Goal: Task Accomplishment & Management: Manage account settings

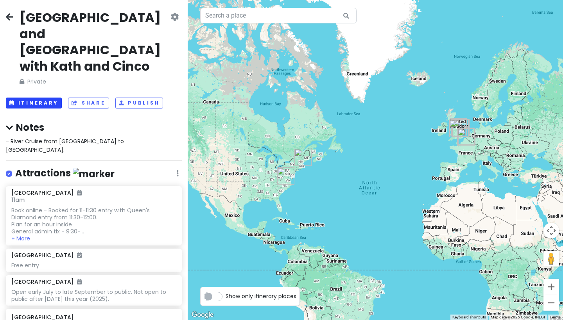
click at [50, 98] on button "Itinerary" at bounding box center [34, 103] width 56 height 11
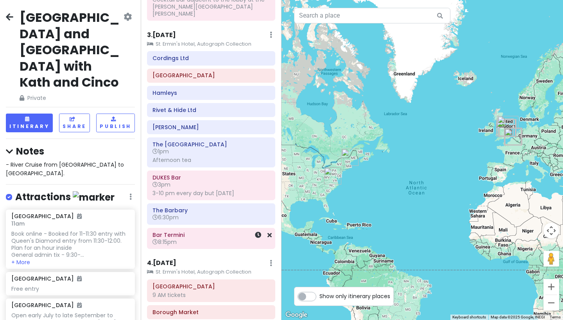
scroll to position [427, 0]
click at [213, 238] on h6 "8:15pm" at bounding box center [210, 241] width 117 height 7
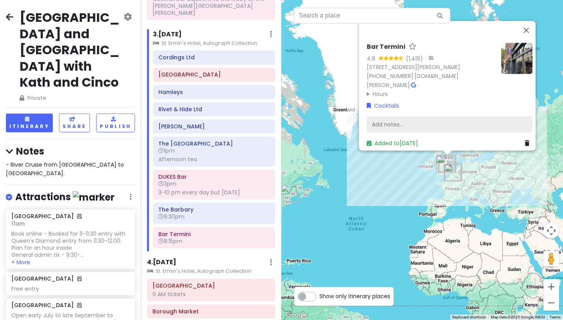
click at [406, 119] on div "Add notes..." at bounding box center [450, 124] width 166 height 16
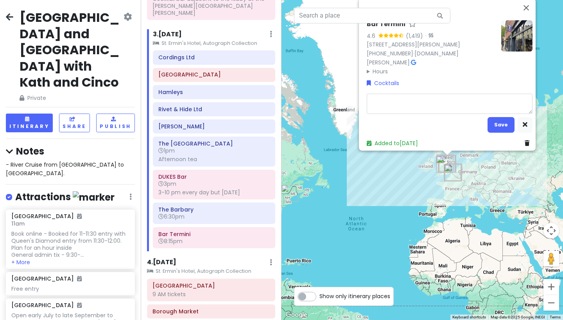
type textarea "x"
type textarea "T"
type textarea "x"
type textarea "Th"
type textarea "x"
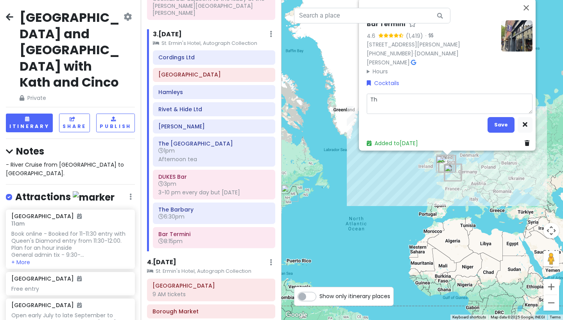
type textarea "The"
type textarea "x"
type textarea "The"
type textarea "x"
type textarea "The s"
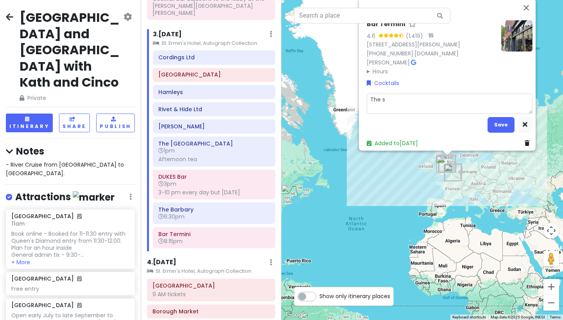
type textarea "x"
type textarea "The sp"
type textarea "x"
type textarea "The spe"
type textarea "x"
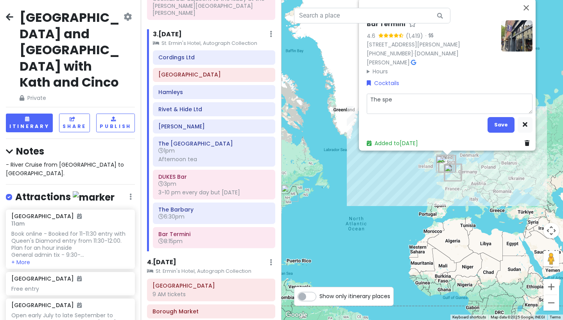
type textarea "The spec"
type textarea "x"
type textarea "The speci"
type textarea "x"
type textarea "The specia"
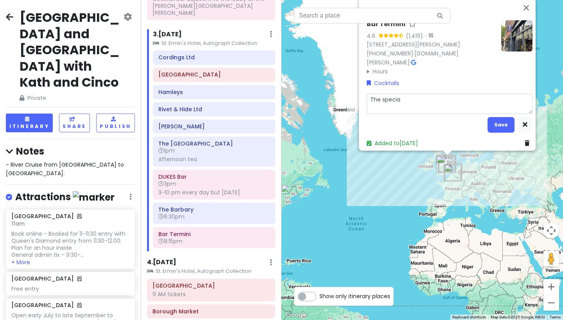
type textarea "x"
type textarea "The special"
type textarea "x"
type textarea "The speciali"
type textarea "x"
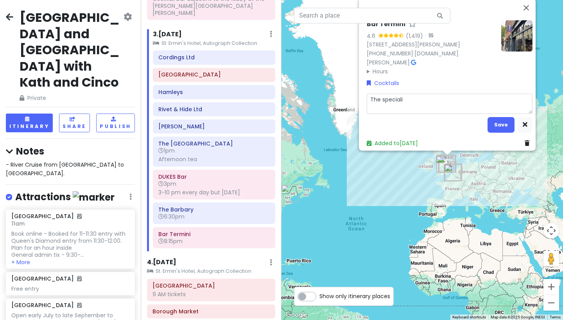
type textarea "The specialis"
type textarea "x"
type textarea "The speciali"
type textarea "x"
type textarea "The specializ"
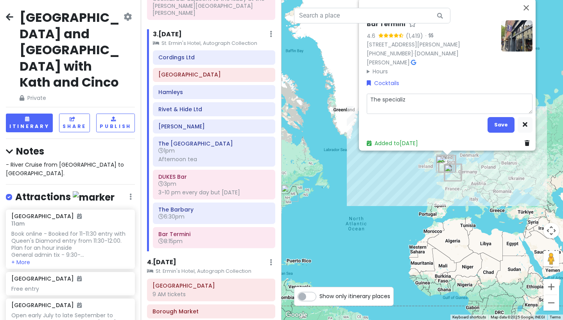
type textarea "x"
type textarea "The specialize"
type textarea "x"
type textarea "The specialize"
type textarea "x"
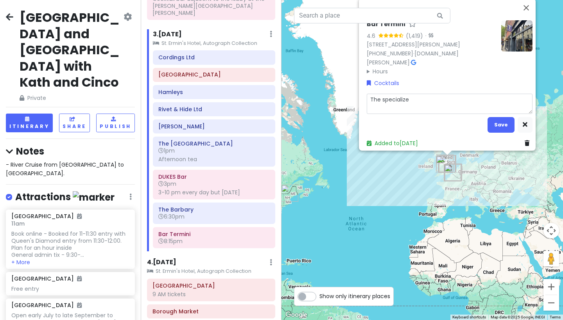
type textarea "The specialize i"
type textarea "x"
type textarea "The specialize in"
type textarea "x"
type textarea "The specialize in"
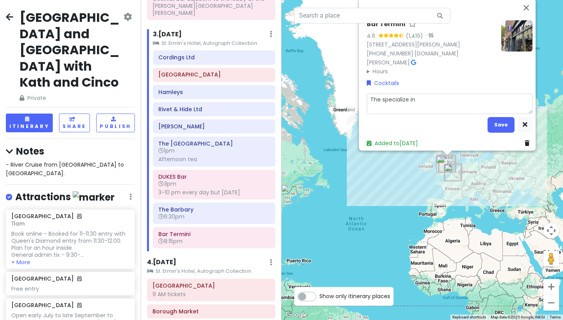
type textarea "x"
type textarea "The specialize in N"
type textarea "x"
type textarea "The specialize in Ne"
type textarea "x"
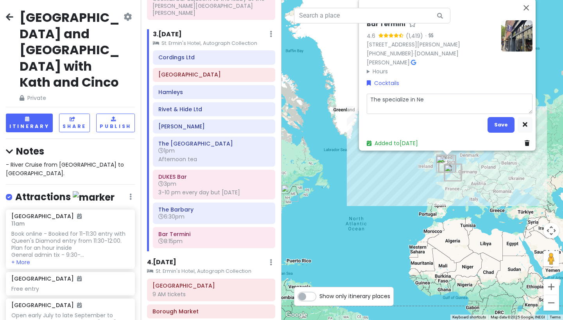
type textarea "The specialize in Neg"
type textarea "x"
type textarea "The specialize in Negr"
type textarea "x"
type textarea "The specialize in Negro"
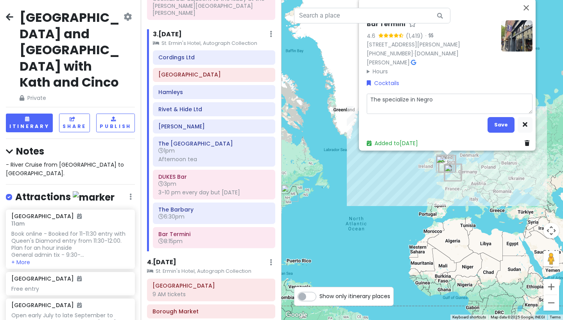
type textarea "x"
type textarea "The specialize in [GEOGRAPHIC_DATA]"
type textarea "x"
type textarea "The specialize in [GEOGRAPHIC_DATA]"
type textarea "x"
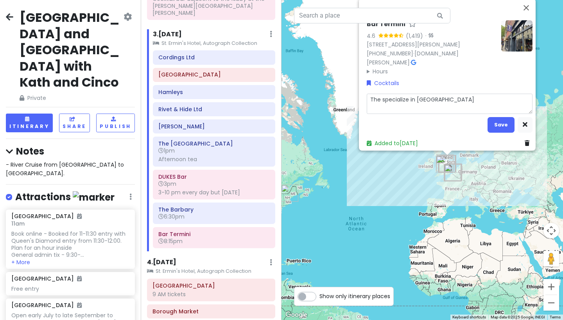
type textarea "The specialize in [GEOGRAPHIC_DATA]"
type textarea "x"
type textarea "The specialize in [GEOGRAPHIC_DATA]"
type textarea "x"
type textarea "The specialize in [GEOGRAPHIC_DATA]"
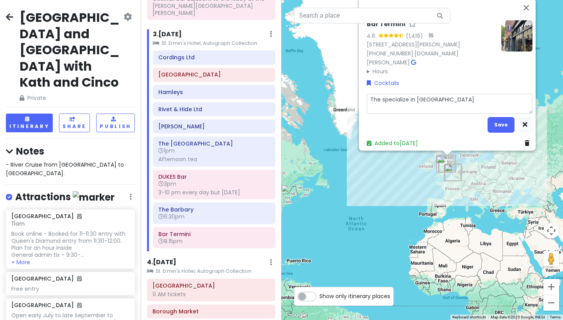
type textarea "x"
type textarea "The specialize in [GEOGRAPHIC_DATA]"
type textarea "x"
type textarea "The specialize in [GEOGRAPHIC_DATA]'"
type textarea "x"
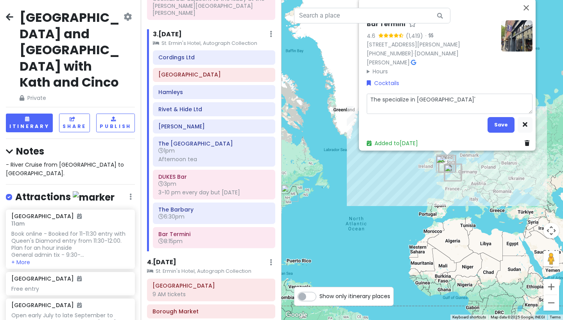
type textarea "The specialize in Negroni's"
type textarea "x"
type textarea "The specialize in Negroni's."
type textarea "x"
type textarea "The specialize in Negroni's."
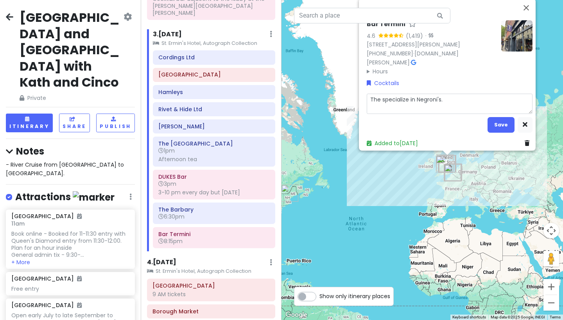
type textarea "x"
type textarea "The specialize in Negroni's. W"
type textarea "x"
type textarea "The specialize in Negroni's. Wh"
type textarea "x"
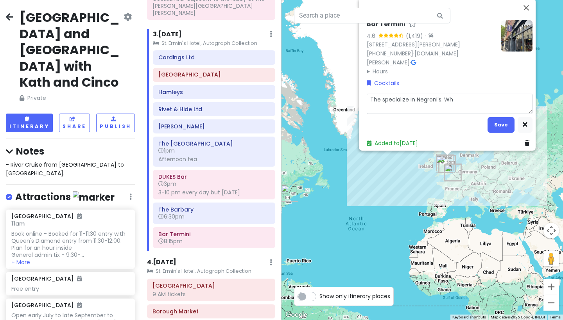
type textarea "The specialize in Negroni's. Who"
type textarea "x"
type textarea "The specialize in Negroni's. Whoo"
type textarea "x"
type textarea "The specialize in Negroni's. Whoop"
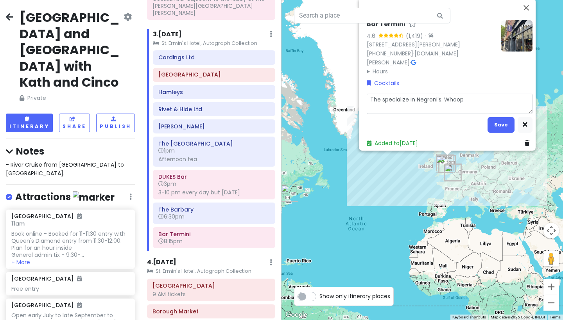
type textarea "x"
type textarea "The specialize in Negroni's. Whoops"
type textarea "x"
type textarea "The specialize in Negroni's. Whoops"
type textarea "x"
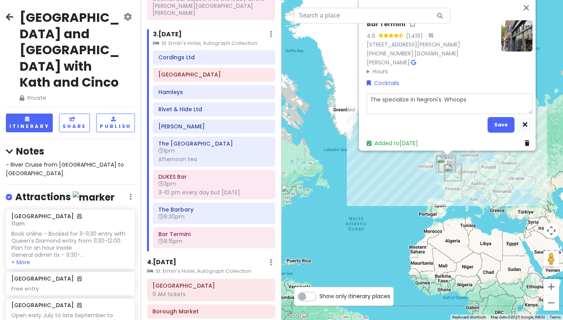
type textarea "The specialize in Negroni's. Whoops d"
type textarea "x"
type textarea "The specialize in Negroni's. Whoops di"
type textarea "x"
type textarea "The specialize in Negroni's. Whoops did"
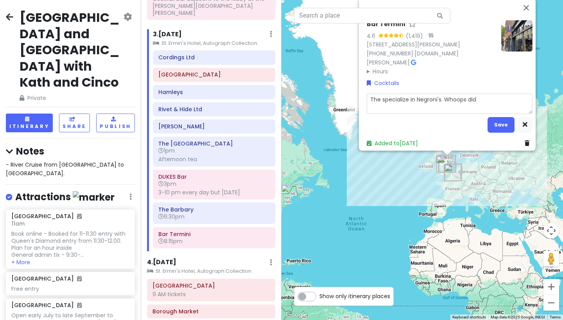
type textarea "x"
type textarea "The specialize in Negroni's. Whoops didn"
type textarea "x"
type textarea "The specialize in Negroni's. Whoops didn'"
type textarea "x"
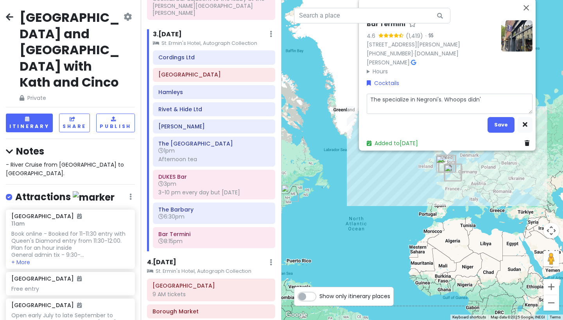
type textarea "The specialize in Negroni's. Whoops didn't"
type textarea "x"
type textarea "The specialize in Negroni's. Whoops didn't"
type textarea "x"
type textarea "The specialize in Negroni's. Whoops didn't r"
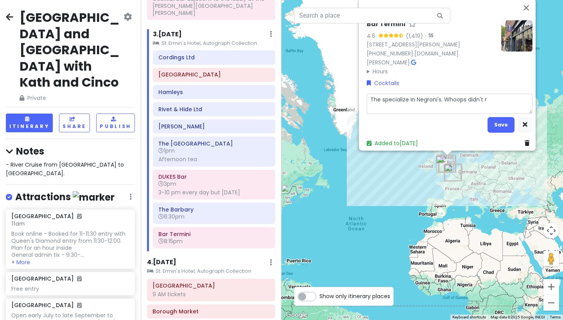
type textarea "x"
type textarea "The specialize in Negroni's. Whoops didn't re"
type textarea "x"
type textarea "The specialize in Negroni's. Whoops didn't rel"
type textarea "x"
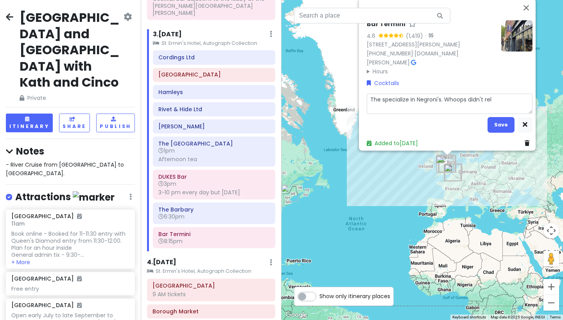
type textarea "The specialize in Negroni's. Whoops didn't rele"
type textarea "x"
type textarea "The specialize in Negroni's. Whoops didn't relea"
type textarea "x"
type textarea "The specialize in Negroni's. Whoops didn't releas"
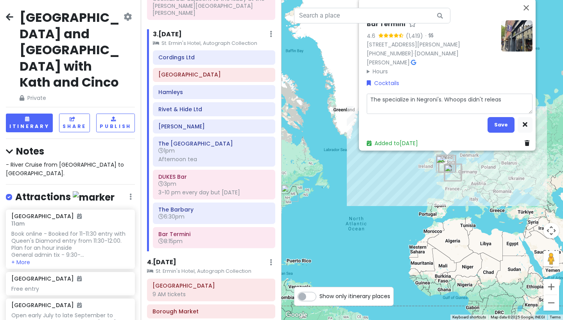
type textarea "x"
type textarea "The specialize in Negroni's. Whoops didn't release"
type textarea "x"
type textarea "The specialize in Negroni's. Whoops didn't release"
type textarea "x"
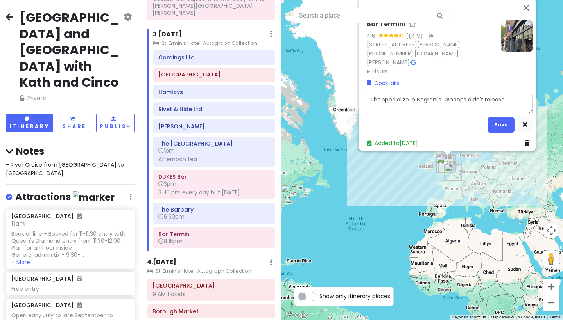
type textarea "The specialize in Negroni's. Whoops didn't release"
type textarea "x"
type textarea "The specialize in Negroni's. Whoops didn't releas"
type textarea "x"
type textarea "The specialize in Negroni's. Whoops didn't relea"
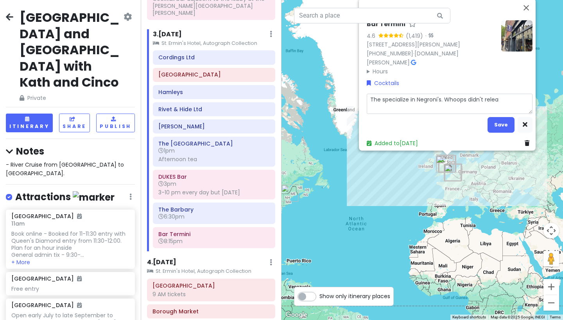
type textarea "x"
type textarea "The specialize in Negroni's. Whoops didn't rele"
type textarea "x"
type textarea "The specialize in Negroni's. Whoops didn't rel"
type textarea "x"
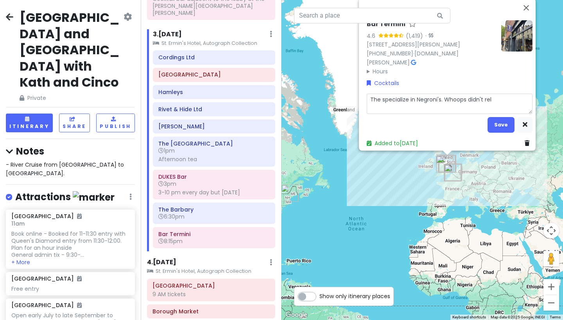
type textarea "The specialize in Negroni's. Whoops didn't re"
type textarea "x"
type textarea "The specialize in Negroni's. Whoops didn't rea"
type textarea "x"
type textarea "The specialize in Negroni's. Whoops didn't real"
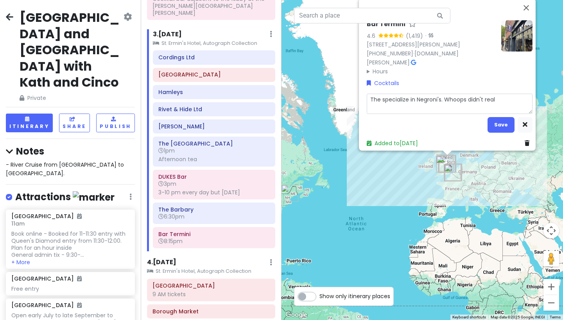
type textarea "x"
type textarea "The specialize in Negroni's. Whoops didn't reali"
type textarea "x"
type textarea "The specialize in Negroni's. Whoops didn't realiz"
type textarea "x"
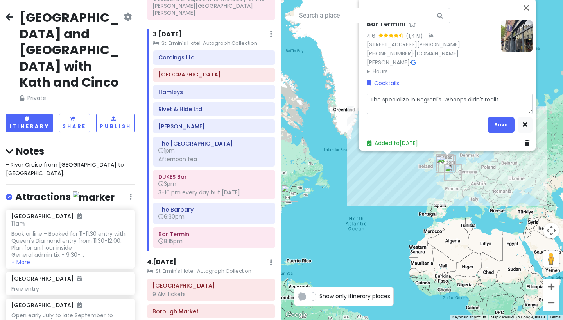
type textarea "The specialize in Negroni's. Whoops didn't realize"
type textarea "x"
type textarea "The specialize in Negroni's. Whoops didn't realize"
type textarea "x"
type textarea "The specialize in Negroni's. Whoops didn't realize t"
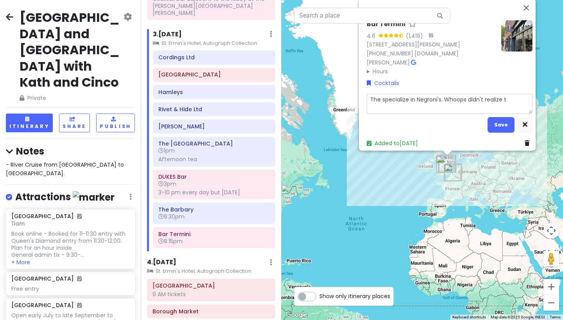
type textarea "x"
type textarea "The specialize in Negroni's. Whoops didn't realize th"
type textarea "x"
type textarea "The specialize in Negroni's. Whoops didn't realize thi"
type textarea "x"
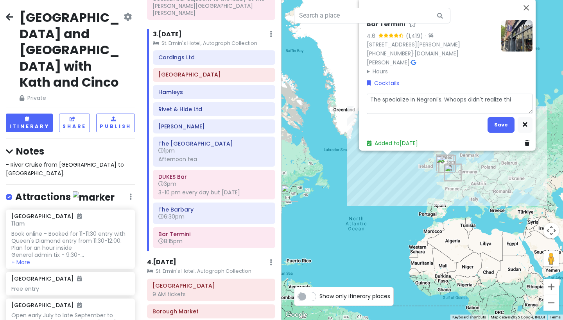
type textarea "The specialize in Negroni's. Whoops didn't realize this"
type textarea "x"
type textarea "The specialize in Negroni's. Whoops didn't realize this"
type textarea "x"
type textarea "The specialize in Negroni's. Whoops didn't realize this"
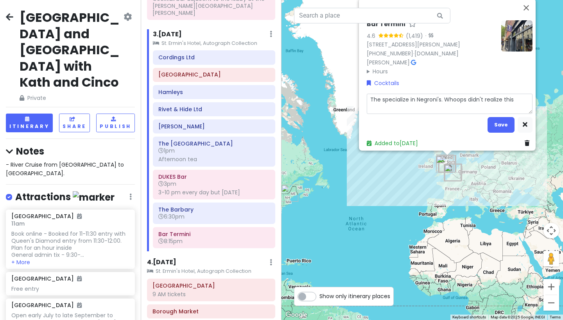
type textarea "x"
type textarea "The specialize in Negroni's. Whoops didn't realize this"
type textarea "x"
type textarea "The specialize in Negroni's. Whoops didn't realize this b"
type textarea "x"
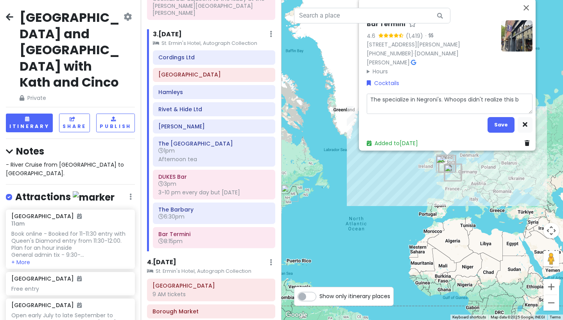
type textarea "The specialize in Negroni's. Whoops didn't realize this be"
type textarea "x"
type textarea "The specialize in Negroni's. Whoops didn't realize this bef"
type textarea "x"
type textarea "The specialize in Negroni's. Whoops didn't realize this befo"
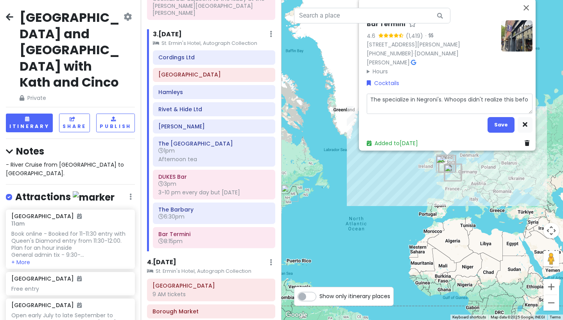
type textarea "x"
type textarea "The specialize in Negroni's. Whoops didn't realize this befor"
type textarea "x"
type textarea "The specialize in Negroni's. Whoops didn't realize this before"
type textarea "x"
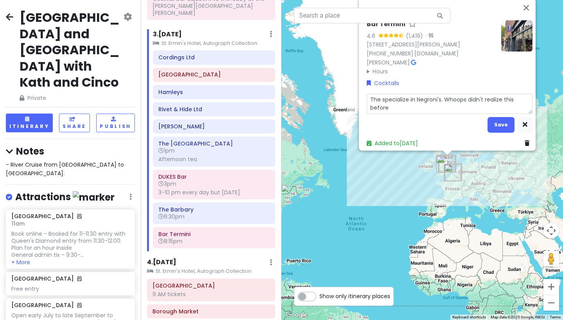
type textarea "The specialize in Negroni's. Whoops didn't realize this before"
type textarea "x"
type textarea "The specialize in Negroni's. Whoops didn't realize this before I"
type textarea "x"
type textarea "The specialize in Negroni's. Whoops didn't realize this before I"
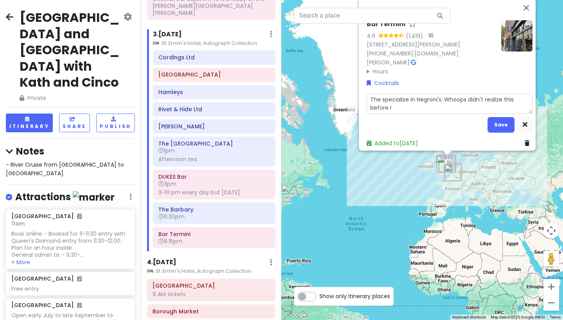
type textarea "x"
type textarea "The specialize in Negroni's. Whoops didn't realize this before I b"
type textarea "x"
type textarea "The specialize in Negroni's. Whoops didn't realize this before I bo"
type textarea "x"
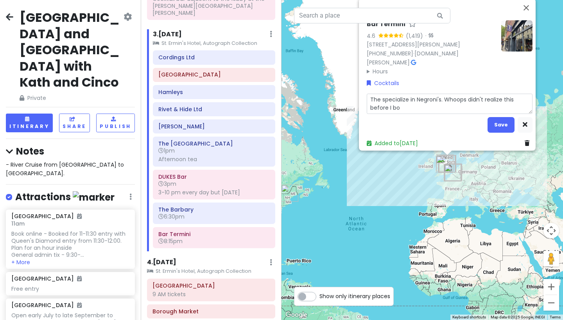
type textarea "The specialize in Negroni's. Whoops didn't realize this before I boo"
type textarea "x"
type textarea "The specialize in Negroni's. Whoops didn't realize this before I book"
type textarea "x"
type textarea "The specialize in Negroni's. Whoops didn't realize this before I booke"
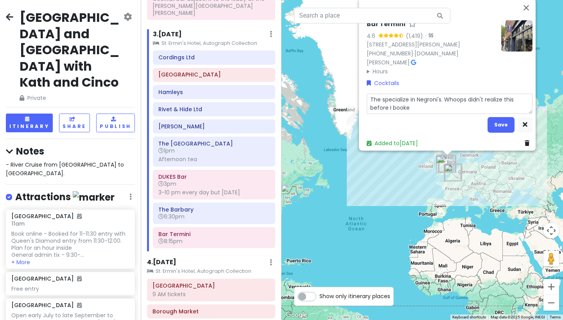
type textarea "x"
type textarea "The specialize in Negroni's. Whoops didn't realize this before I booked"
type textarea "x"
type textarea "The specialize in Negroni's. Whoops didn't realize this before I booked."
type textarea "x"
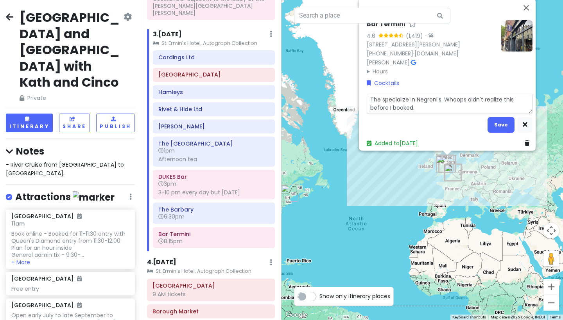
type textarea "The specialize in Negroni's. Whoops didn't realize this before I booked."
type textarea "x"
type textarea "The specialize in Negroni's. Whoops didn't realize this before I booked. B"
type textarea "x"
type textarea "The specialize in Negroni's. Whoops didn't realize this before I booked. Bu"
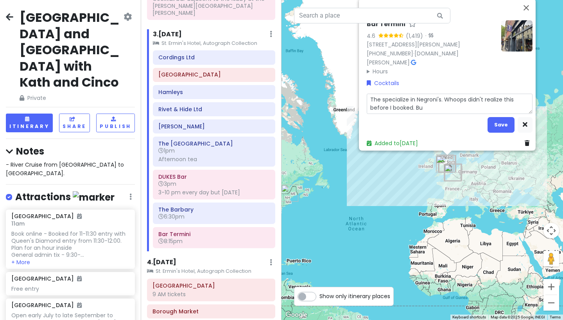
type textarea "x"
type textarea "The specialize in Negroni's. Whoops didn't realize this before I booked. But"
type textarea "x"
type textarea "The specialize in Negroni's. Whoops didn't realize this before I booked. But"
type textarea "x"
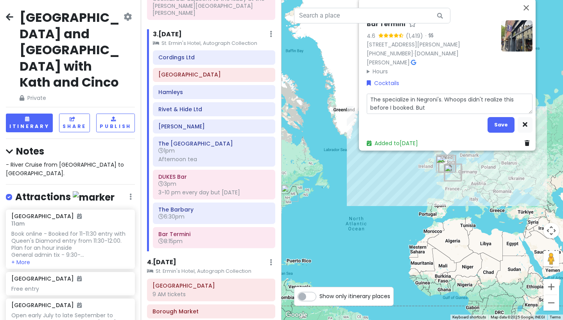
type textarea "The specialize in Negroni's. Whoops didn't realize this before I booked. But o"
type textarea "x"
type textarea "The specialize in Negroni's. Whoops didn't realize this before I booked. But ot"
type textarea "x"
type textarea "The specialize in Negroni's. Whoops didn't realize this before I booked. But oth"
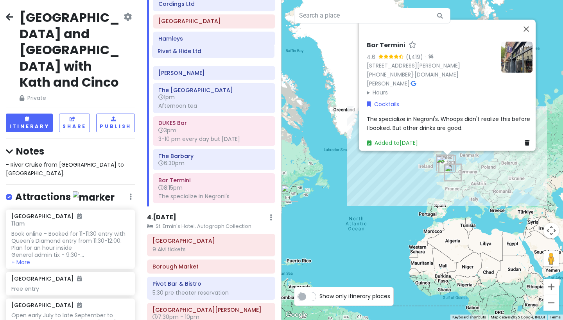
scroll to position [480, 0]
drag, startPoint x: 203, startPoint y: 47, endPoint x: 190, endPoint y: 181, distance: 133.9
click at [190, 181] on div "Cordings Ltd [GEOGRAPHIC_DATA] Hamleys Rivet & Hide Ltd [PERSON_NAME][GEOGRAPHI…" at bounding box center [214, 103] width 134 height 210
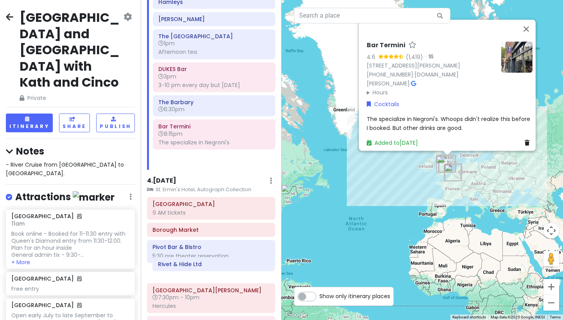
scroll to position [522, 0]
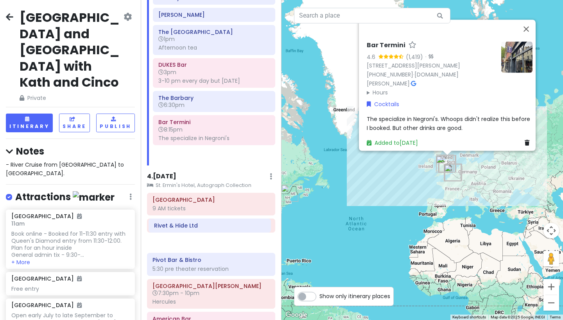
drag, startPoint x: 215, startPoint y: 48, endPoint x: 211, endPoint y: 229, distance: 180.2
click at [211, 229] on div "Itinerary × 1 . [DATE] Edit Day Notes Delete Day Click to add day notes [GEOGRA…" at bounding box center [211, 160] width 141 height 320
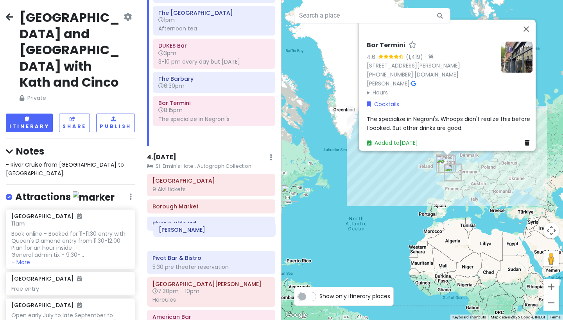
scroll to position [524, 0]
drag, startPoint x: 205, startPoint y: 95, endPoint x: 205, endPoint y: 233, distance: 138.0
click at [205, 233] on div "Itinerary × 1 . [DATE] Edit Day Notes Delete Day Click to add day notes [GEOGRA…" at bounding box center [211, 160] width 141 height 320
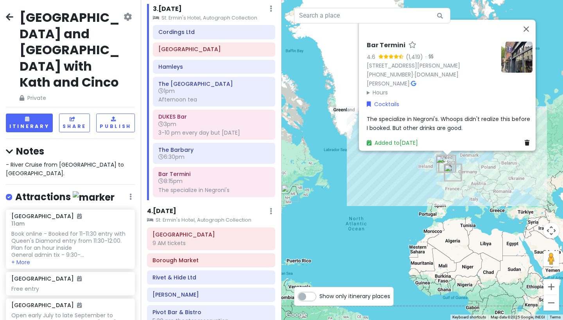
scroll to position [442, 0]
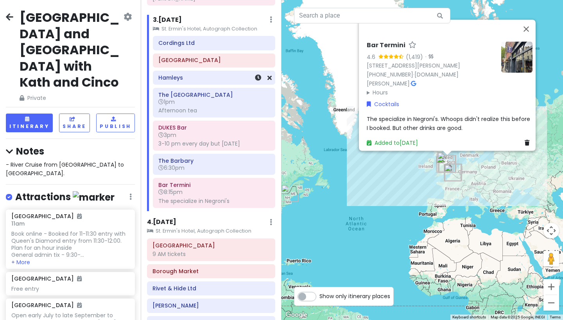
click at [201, 74] on h6 "Hamleys" at bounding box center [213, 77] width 111 height 7
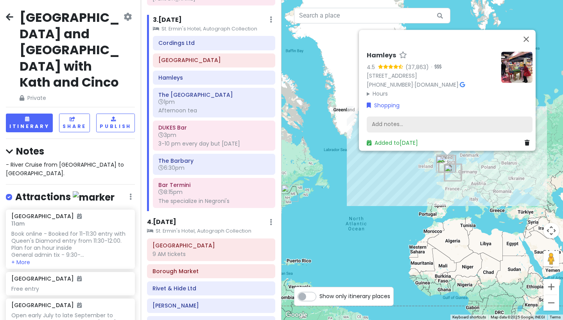
click at [381, 117] on div "Add notes..." at bounding box center [450, 124] width 166 height 16
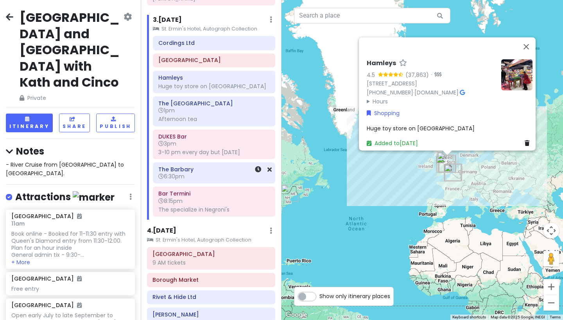
click at [194, 173] on h6 "6:30pm" at bounding box center [213, 176] width 111 height 7
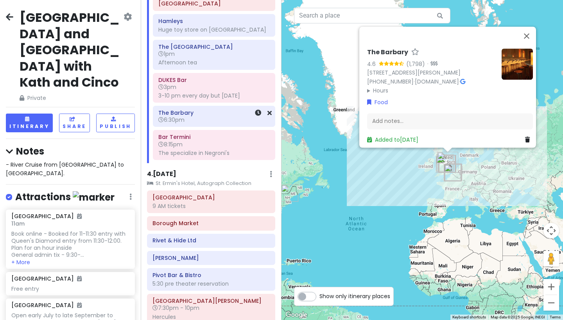
scroll to position [497, 0]
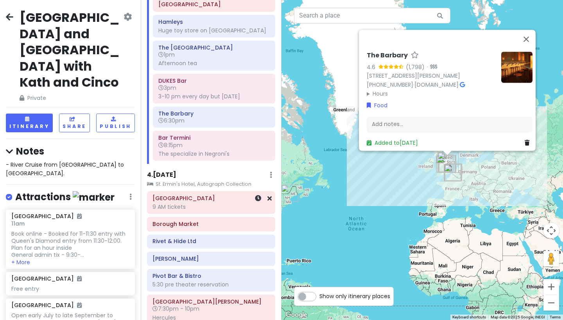
click at [189, 204] on div "9 AM tickets" at bounding box center [210, 207] width 117 height 7
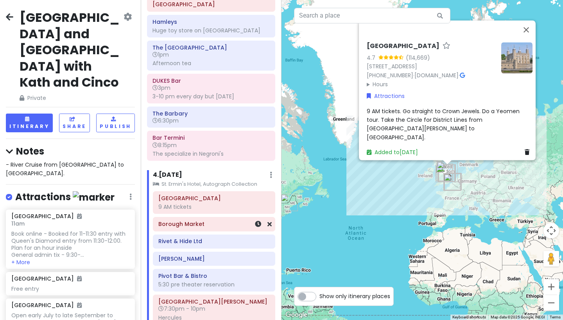
click at [204, 221] on h6 "Borough Market" at bounding box center [213, 224] width 111 height 7
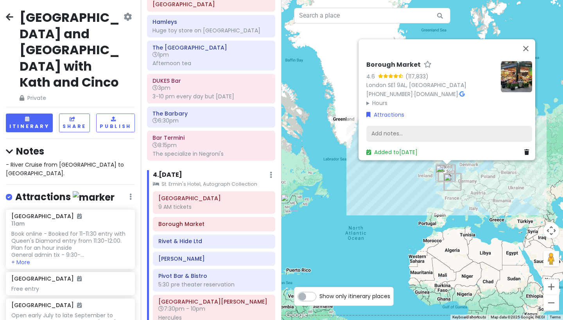
click at [383, 129] on div "Add notes..." at bounding box center [449, 134] width 166 height 16
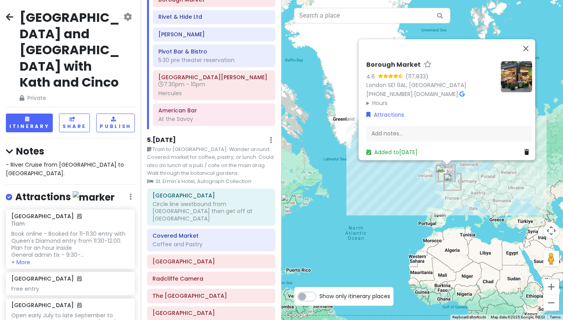
scroll to position [892, 0]
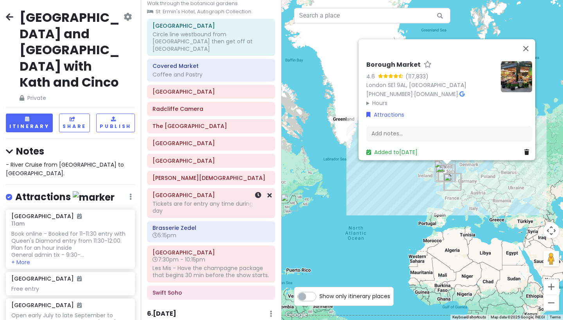
click at [212, 200] on div "Tickets are for entry any time during the day" at bounding box center [210, 207] width 117 height 14
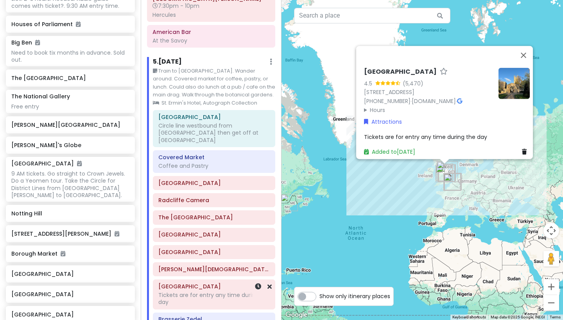
scroll to position [800, 0]
click at [374, 235] on div "[GEOGRAPHIC_DATA] [STREET_ADDRESS] [PHONE_NUMBER] · [DOMAIN_NAME] · Hours [DATE…" at bounding box center [421, 160] width 281 height 320
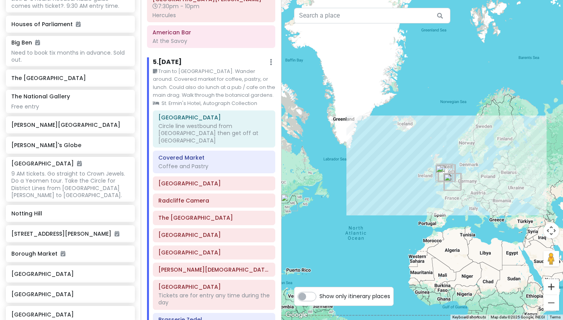
click at [549, 287] on button "Zoom in" at bounding box center [551, 287] width 16 height 16
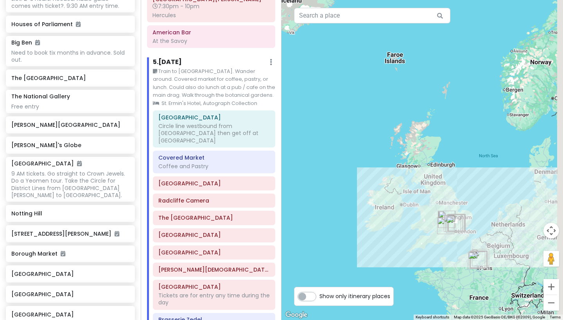
drag, startPoint x: 513, startPoint y: 255, endPoint x: 440, endPoint y: 238, distance: 75.3
click at [440, 238] on div at bounding box center [421, 160] width 281 height 320
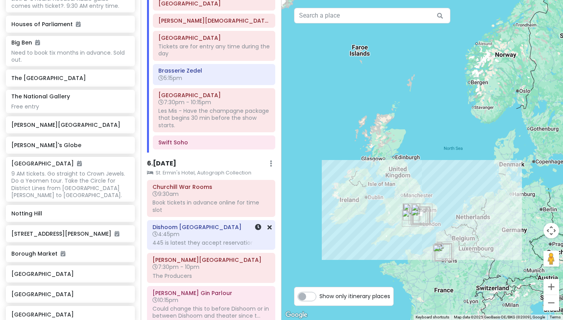
scroll to position [1050, 0]
click at [191, 136] on div "Swift Soho" at bounding box center [213, 141] width 111 height 11
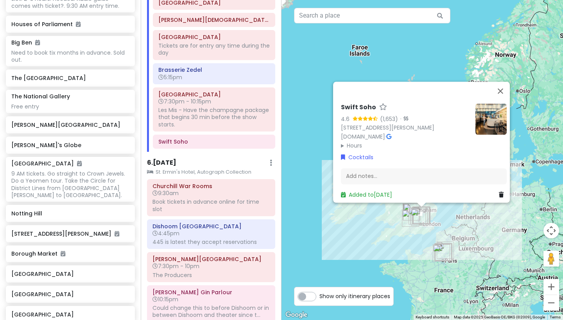
click at [487, 123] on img at bounding box center [490, 119] width 31 height 31
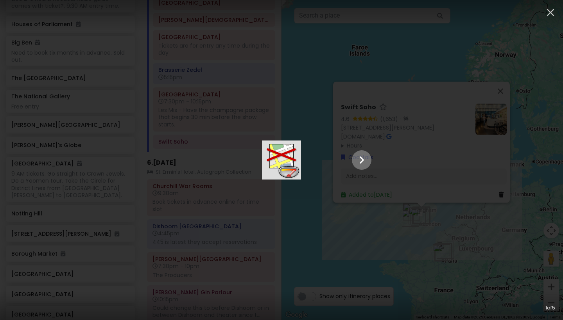
click at [369, 156] on icon "Show slide 2 of 5" at bounding box center [361, 160] width 15 height 19
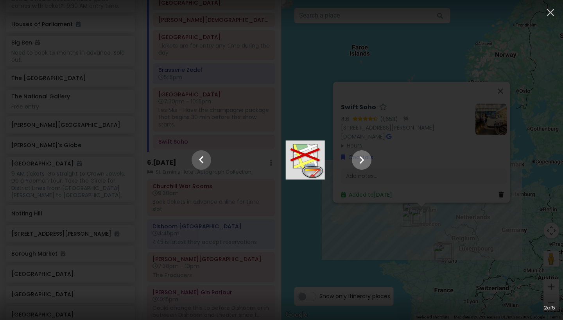
click at [369, 156] on icon "Show slide 3 of 5" at bounding box center [361, 160] width 15 height 19
click at [549, 13] on icon "button" at bounding box center [550, 12] width 13 height 13
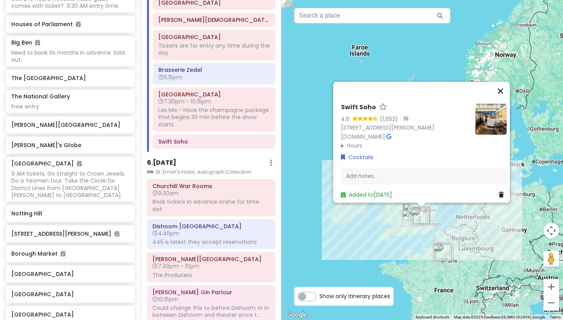
click at [503, 88] on button "Close" at bounding box center [500, 91] width 19 height 19
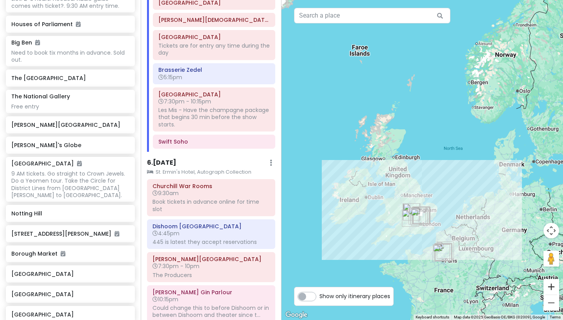
click at [546, 287] on button "Zoom in" at bounding box center [551, 287] width 16 height 16
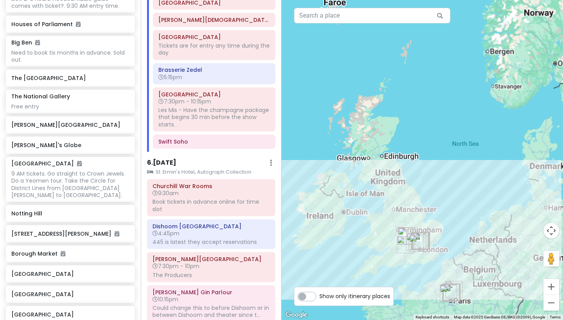
click at [546, 287] on button "Zoom in" at bounding box center [551, 287] width 16 height 16
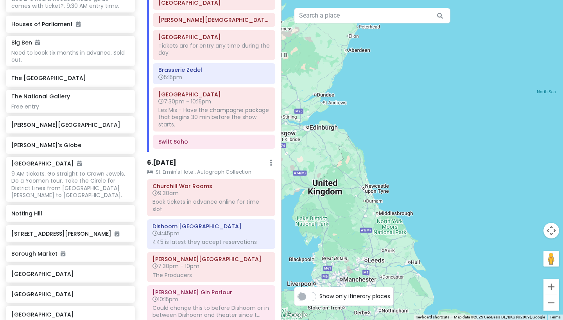
drag, startPoint x: 466, startPoint y: 276, endPoint x: 498, endPoint y: 194, distance: 87.7
click at [498, 194] on div at bounding box center [421, 160] width 281 height 320
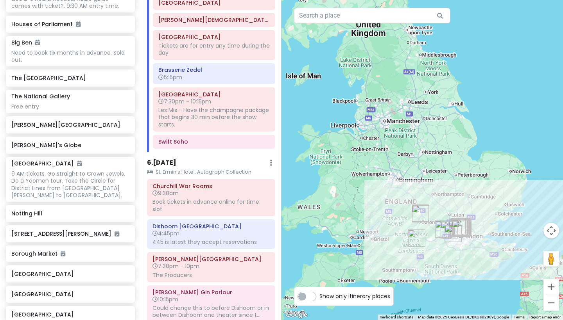
drag, startPoint x: 452, startPoint y: 269, endPoint x: 464, endPoint y: 168, distance: 101.9
click at [464, 168] on div at bounding box center [421, 160] width 281 height 320
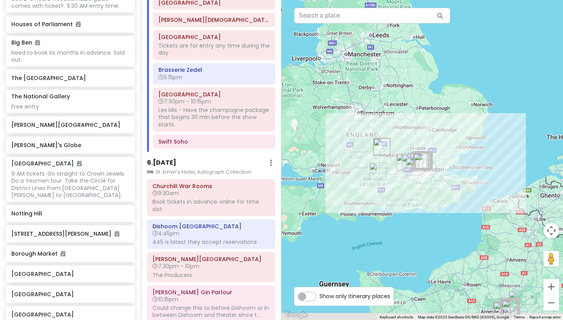
drag, startPoint x: 466, startPoint y: 193, endPoint x: 424, endPoint y: 132, distance: 73.7
click at [424, 132] on div at bounding box center [421, 160] width 281 height 320
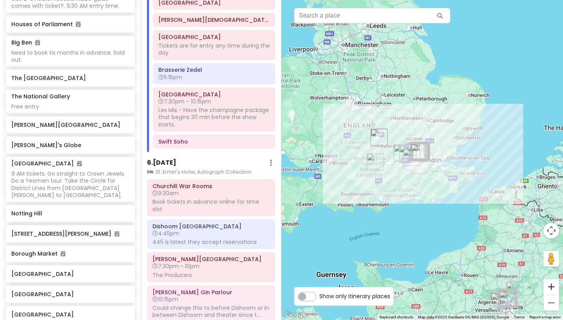
click at [555, 290] on button "Zoom in" at bounding box center [551, 287] width 16 height 16
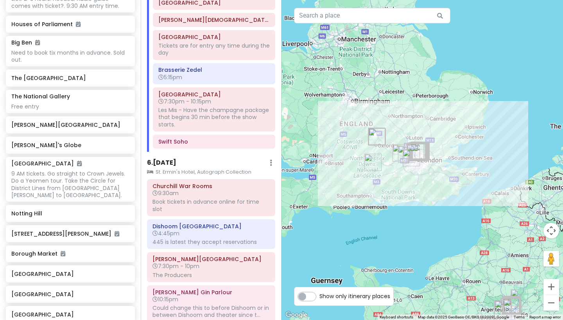
click at [555, 290] on button "Zoom in" at bounding box center [551, 287] width 16 height 16
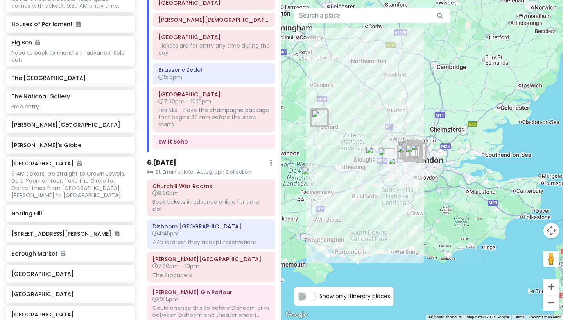
click at [555, 290] on button "Zoom in" at bounding box center [551, 287] width 16 height 16
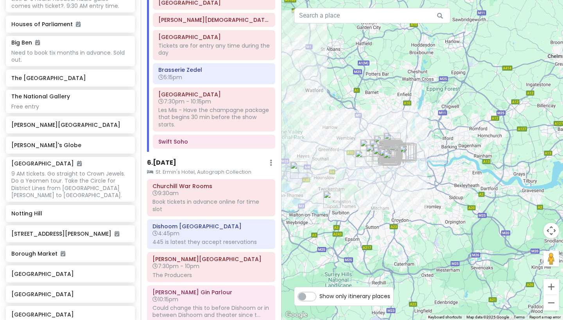
click at [555, 290] on button "Zoom in" at bounding box center [551, 287] width 16 height 16
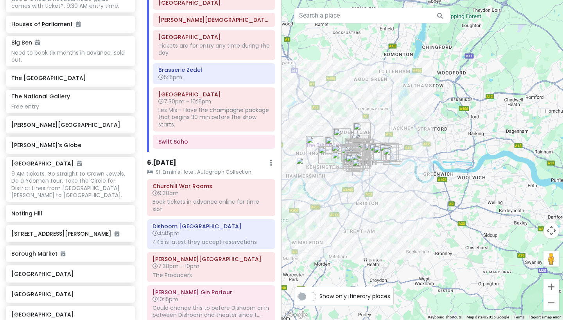
drag, startPoint x: 465, startPoint y: 240, endPoint x: 511, endPoint y: 270, distance: 55.3
click at [511, 270] on div at bounding box center [421, 160] width 281 height 320
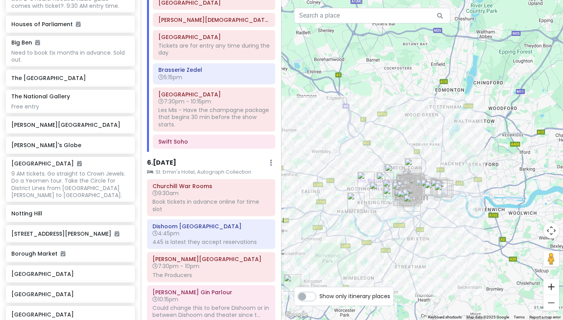
click at [552, 287] on button "Zoom in" at bounding box center [551, 287] width 16 height 16
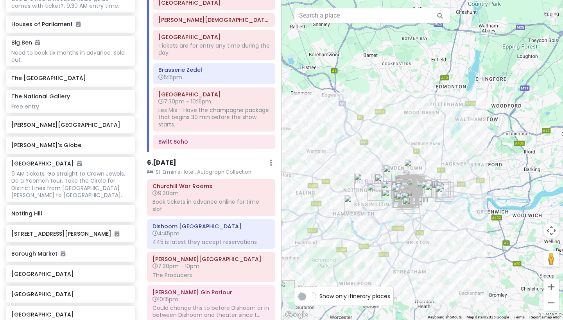
click at [552, 287] on button "Zoom in" at bounding box center [551, 287] width 16 height 16
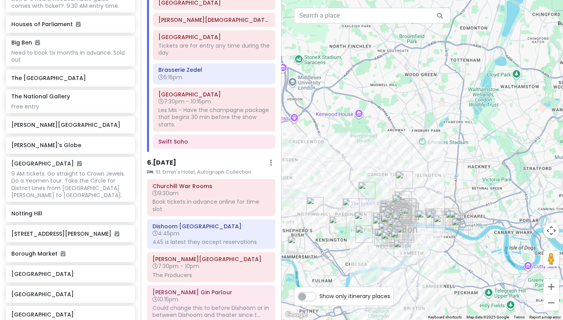
click at [552, 287] on button "Zoom in" at bounding box center [551, 287] width 16 height 16
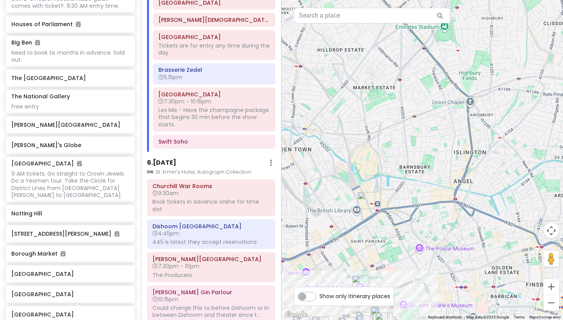
drag, startPoint x: 476, startPoint y: 265, endPoint x: 498, endPoint y: 190, distance: 77.9
click at [498, 190] on div at bounding box center [421, 160] width 281 height 320
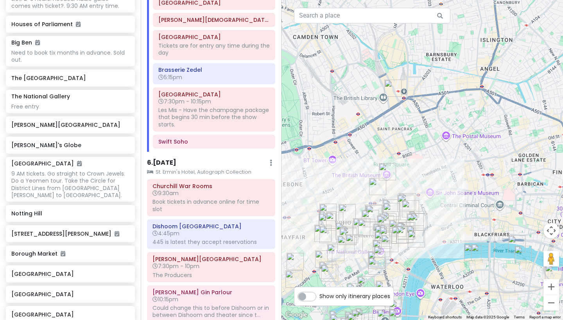
drag, startPoint x: 442, startPoint y: 233, endPoint x: 477, endPoint y: 105, distance: 132.8
click at [477, 105] on div at bounding box center [421, 160] width 281 height 320
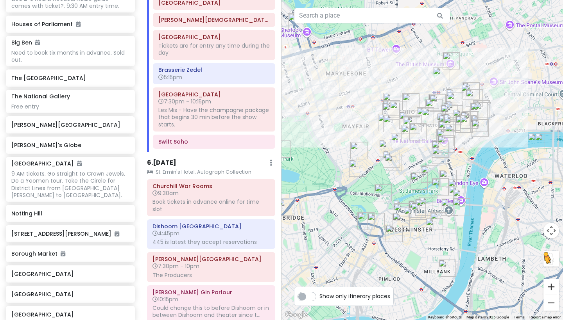
click at [550, 287] on button "Zoom in" at bounding box center [551, 287] width 16 height 16
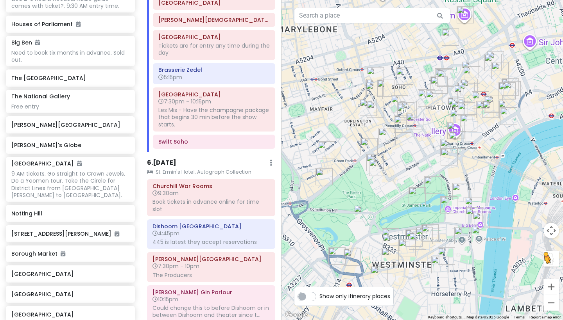
click at [550, 287] on button "Zoom in" at bounding box center [551, 287] width 16 height 16
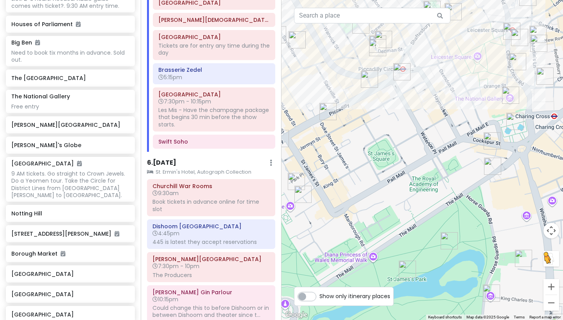
drag, startPoint x: 449, startPoint y: 155, endPoint x: 438, endPoint y: 210, distance: 55.7
click at [438, 204] on div "To activate drag with keyboard, press Alt + Enter. Once in keyboard drag state,…" at bounding box center [421, 160] width 281 height 320
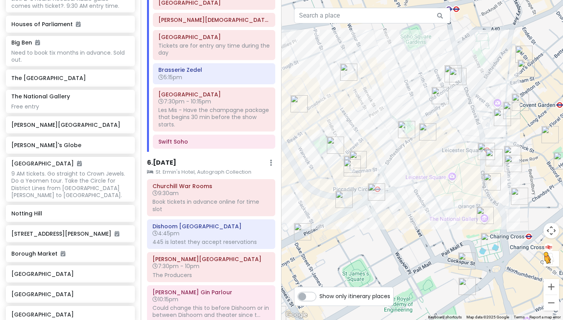
click at [440, 92] on img "Berenjak Soho" at bounding box center [439, 95] width 17 height 17
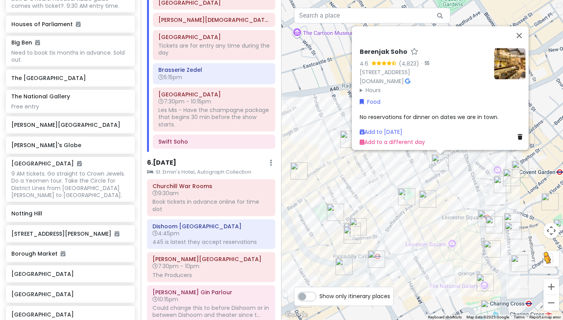
click at [455, 162] on div "To activate drag with keyboard, press Alt + Enter. Once in keyboard drag state,…" at bounding box center [421, 160] width 281 height 320
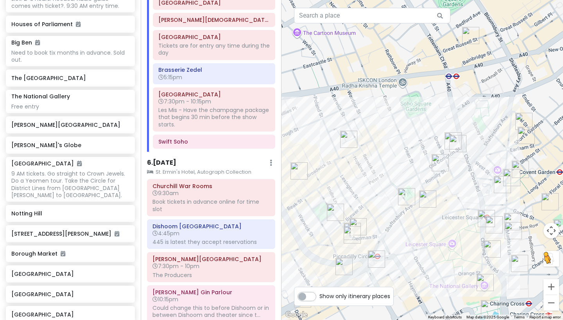
click at [458, 140] on img "Bar Termini" at bounding box center [457, 143] width 17 height 17
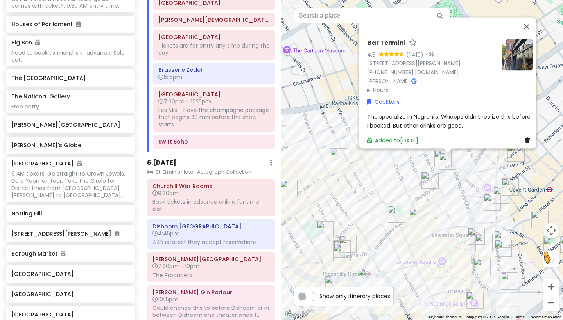
click at [438, 154] on img "Swift Soho" at bounding box center [442, 158] width 17 height 17
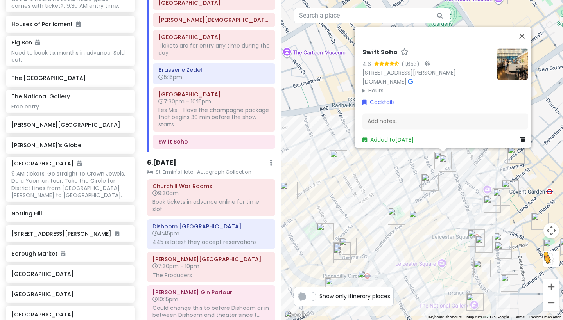
click at [349, 240] on img "SOMA Soho" at bounding box center [347, 246] width 17 height 17
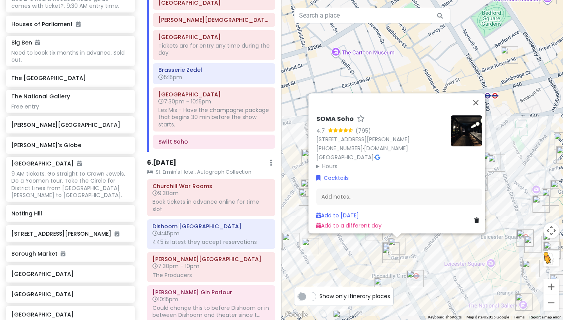
click at [387, 246] on img "Bar Amercain" at bounding box center [390, 251] width 17 height 17
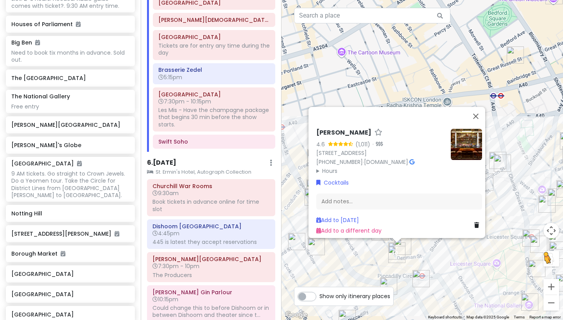
click at [394, 259] on img "Brasserie Zedel" at bounding box center [396, 254] width 17 height 17
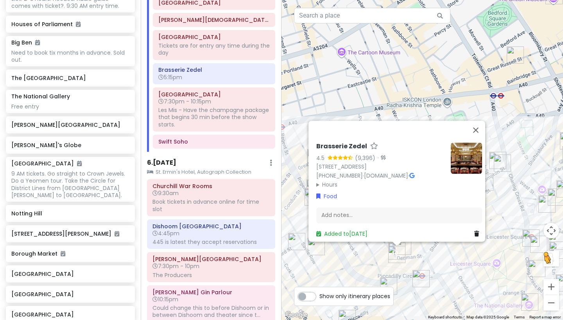
click at [419, 279] on img "The Criterion Theatre" at bounding box center [420, 278] width 17 height 17
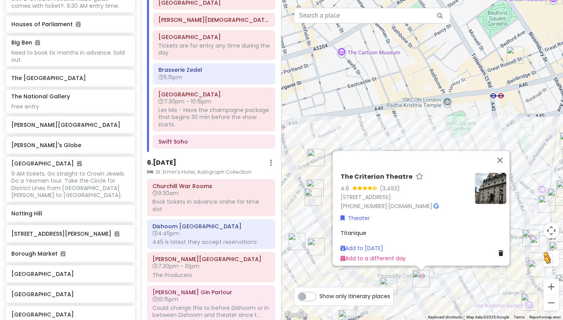
click at [438, 287] on div "To activate drag with keyboard, press Alt + Enter. Once in keyboard drag state,…" at bounding box center [421, 160] width 281 height 320
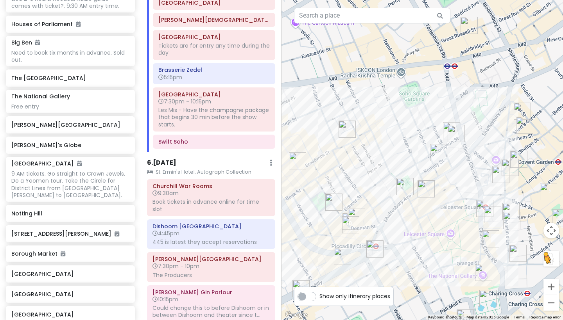
drag, startPoint x: 469, startPoint y: 269, endPoint x: 409, endPoint y: 222, distance: 76.8
click at [409, 222] on div "To activate drag with keyboard, press Alt + Enter. Once in keyboard drag state,…" at bounding box center [421, 160] width 281 height 320
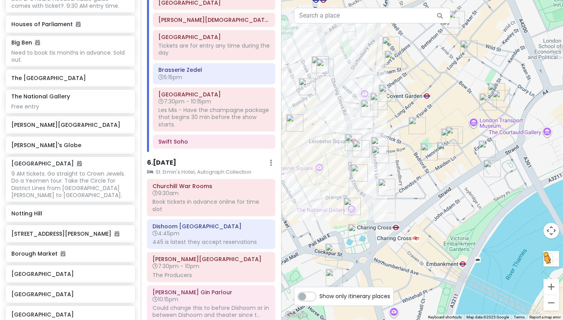
drag, startPoint x: 510, startPoint y: 220, endPoint x: 409, endPoint y: 206, distance: 101.8
click at [409, 206] on div "To activate drag with keyboard, press Alt + Enter. Once in keyboard drag state,…" at bounding box center [421, 160] width 281 height 320
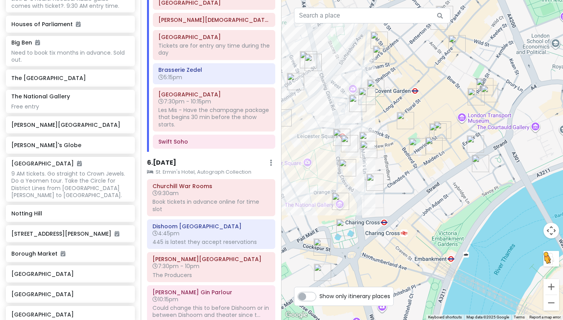
click at [446, 129] on img "Pivot Bar & Bistro" at bounding box center [437, 131] width 17 height 17
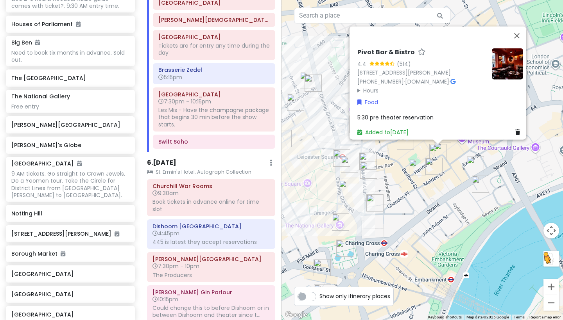
click at [483, 217] on div "To activate drag with keyboard, press Alt + Enter. Once in keyboard drag state,…" at bounding box center [421, 160] width 281 height 320
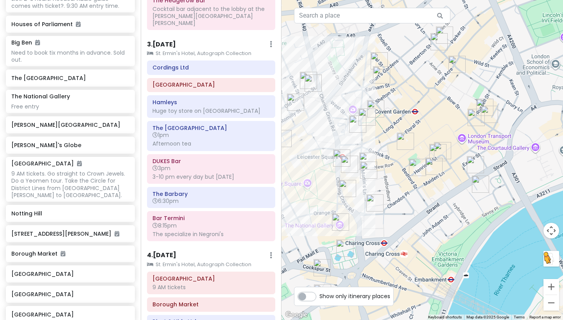
scroll to position [503, 0]
